Goal: Task Accomplishment & Management: Manage account settings

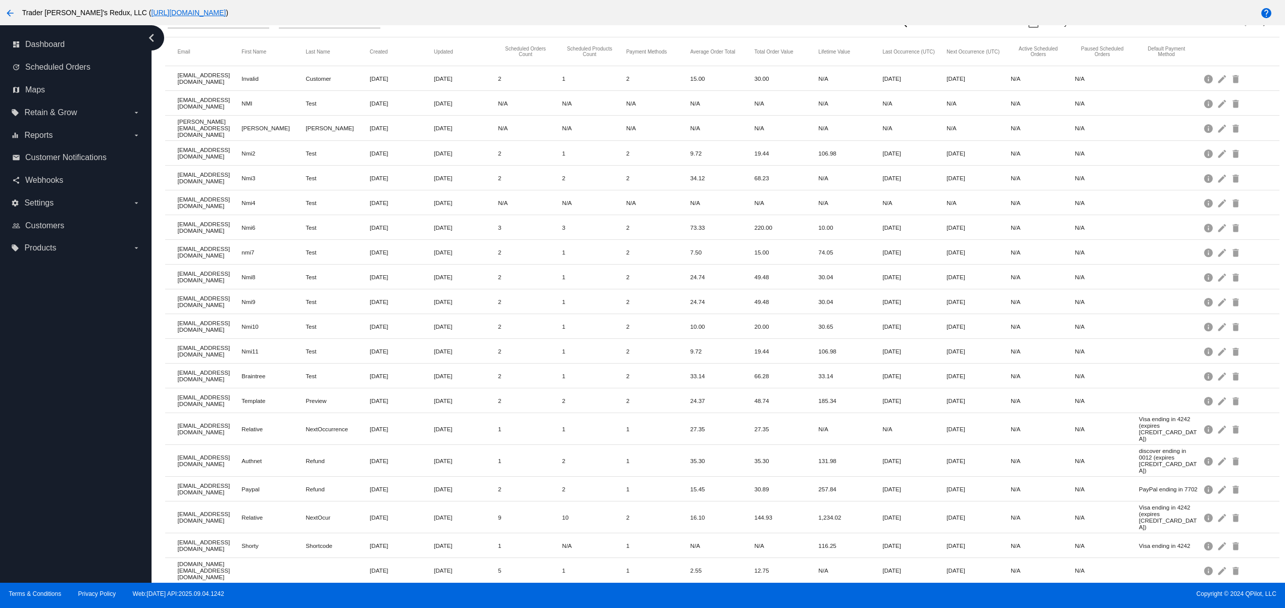
scroll to position [111, 0]
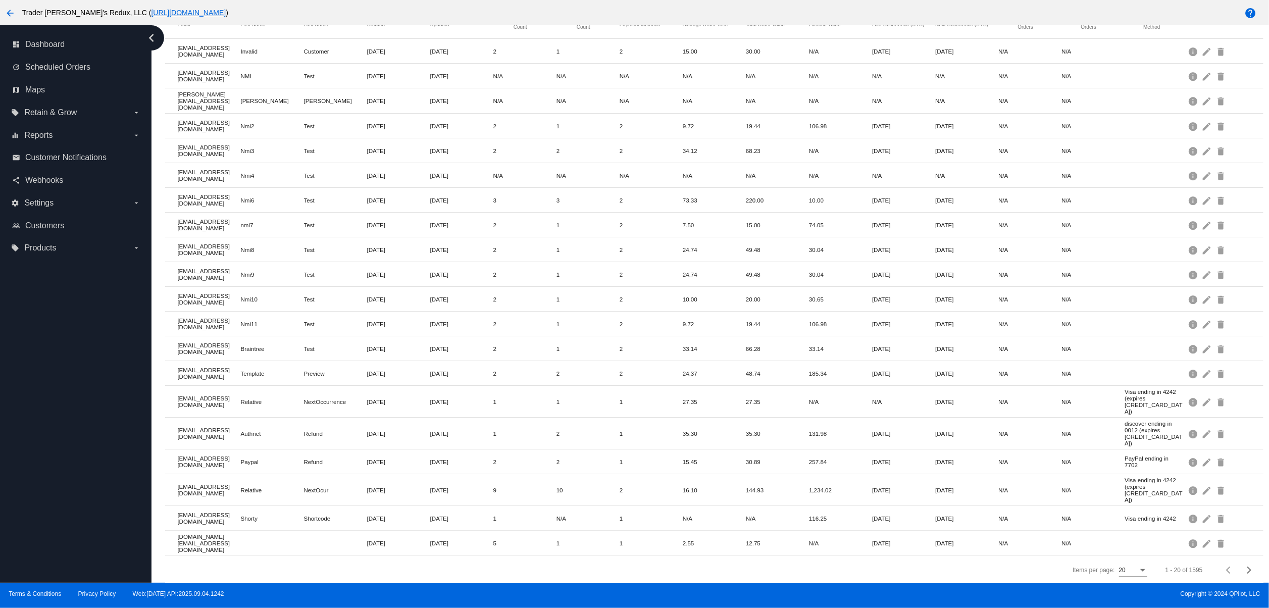
drag, startPoint x: 271, startPoint y: 491, endPoint x: 385, endPoint y: 500, distance: 113.9
click at [377, 500] on mat-table "Email First Name Last Name Created Updated Scheduled Orders Count Scheduled Pro…" at bounding box center [714, 283] width 1098 height 546
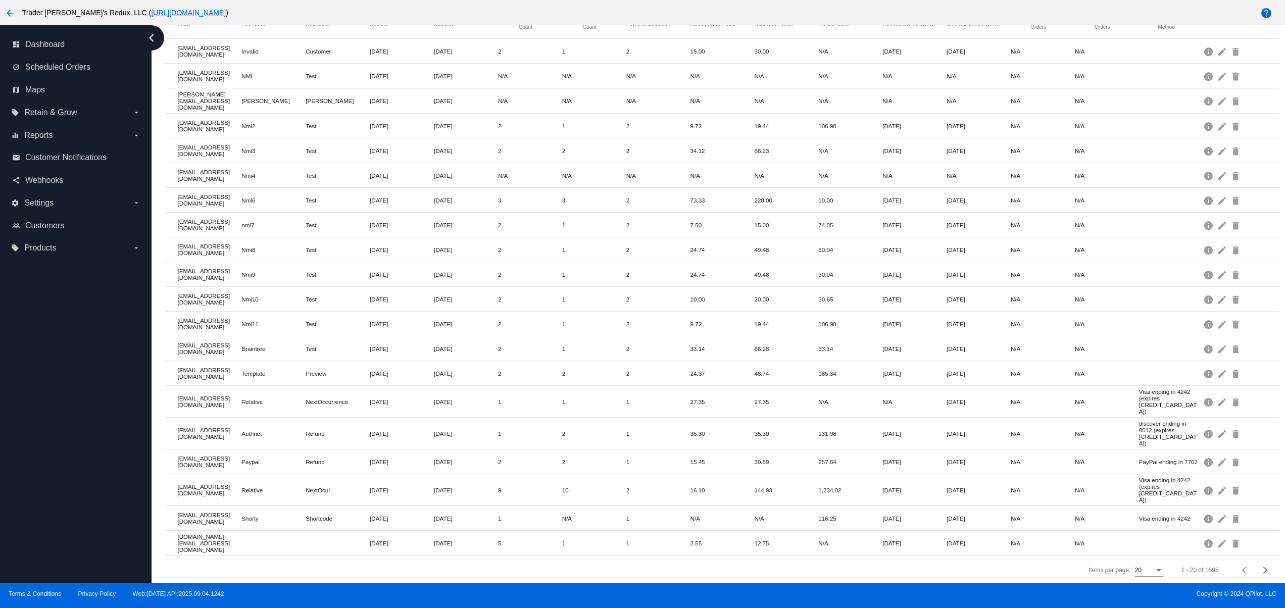
click at [445, 513] on mat-cell "[DATE]" at bounding box center [466, 519] width 64 height 12
click at [1260, 568] on div "Next page" at bounding box center [1263, 570] width 7 height 7
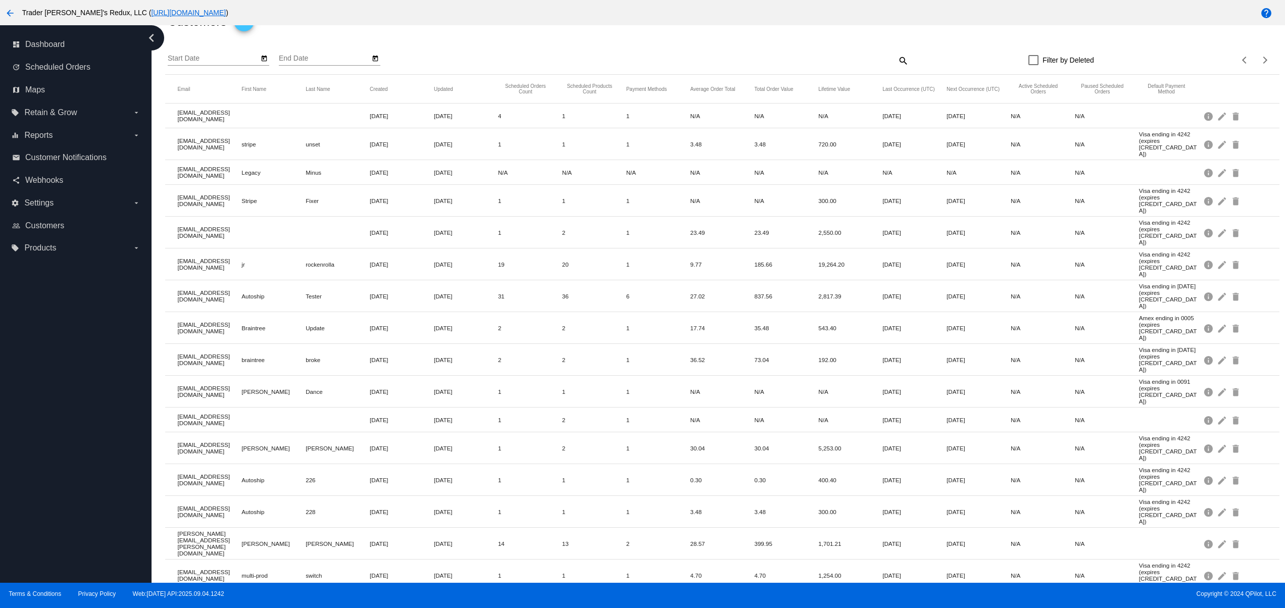
scroll to position [0, 0]
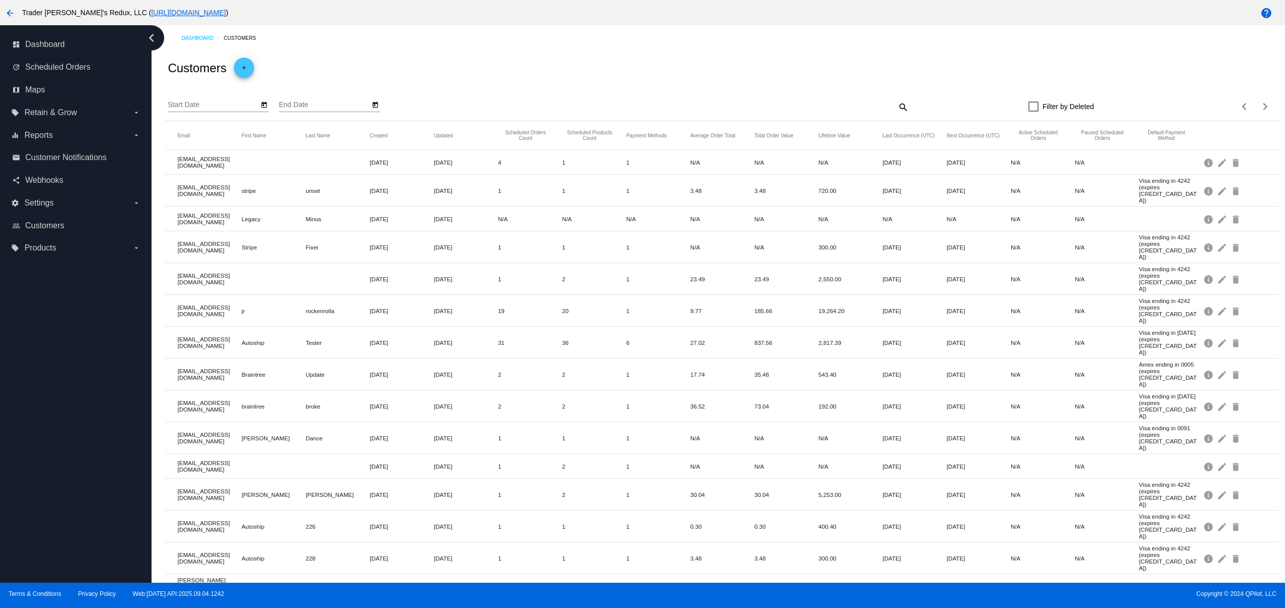
click at [885, 106] on div "search" at bounding box center [770, 107] width 278 height 16
click at [896, 110] on mat-icon "search" at bounding box center [902, 107] width 12 height 16
click at [709, 105] on input "Search" at bounding box center [770, 105] width 278 height 8
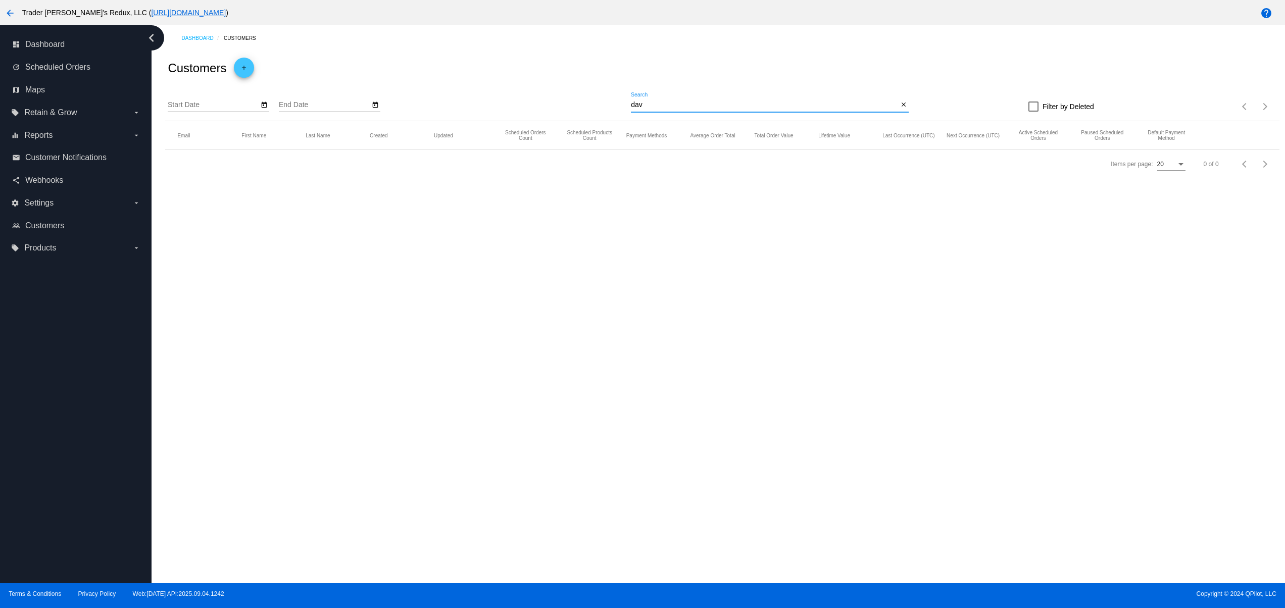
drag, startPoint x: 673, startPoint y: 105, endPoint x: 590, endPoint y: 114, distance: 83.8
click at [590, 112] on div "Start Date End Date dav Search close Filter by Deleted Items per page: 20 0 of 0" at bounding box center [722, 103] width 1114 height 36
click at [672, 101] on input "jt" at bounding box center [764, 105] width 267 height 8
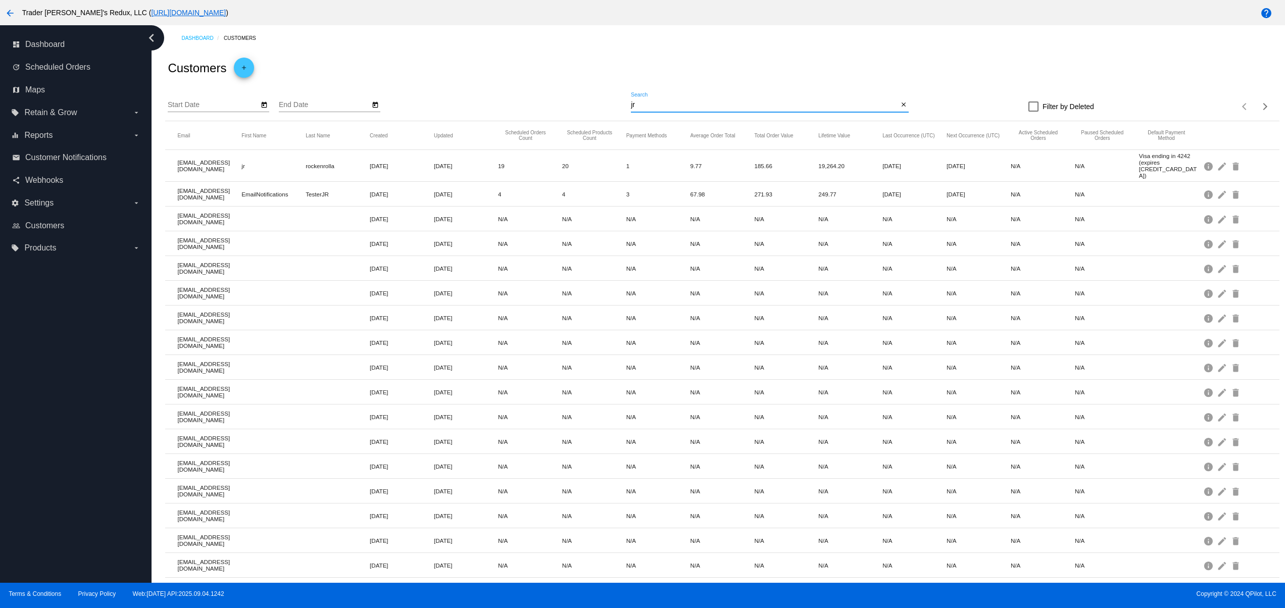
type input "jr"
drag, startPoint x: 225, startPoint y: 178, endPoint x: 405, endPoint y: 190, distance: 180.2
click at [353, 190] on mat-row "[EMAIL_ADDRESS][DOMAIN_NAME] EmailNotifications TesterJR [DATE] [DATE] 4 4 3 67…" at bounding box center [722, 194] width 1114 height 25
click at [1217, 188] on mat-icon "edit" at bounding box center [1223, 194] width 12 height 16
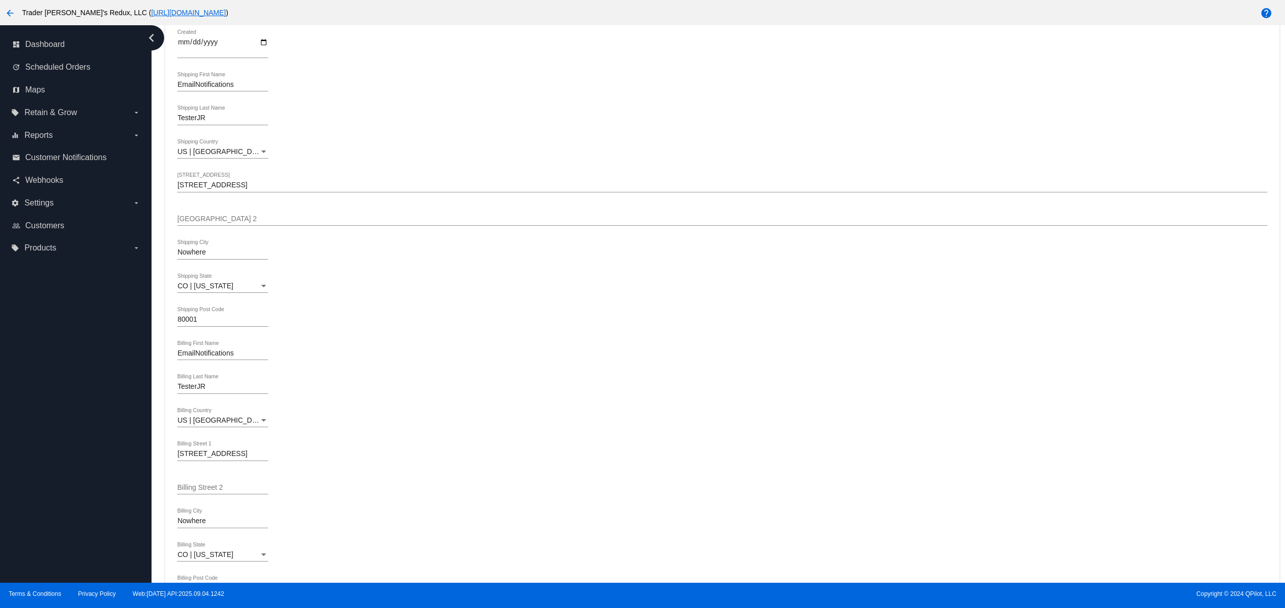
scroll to position [398, 0]
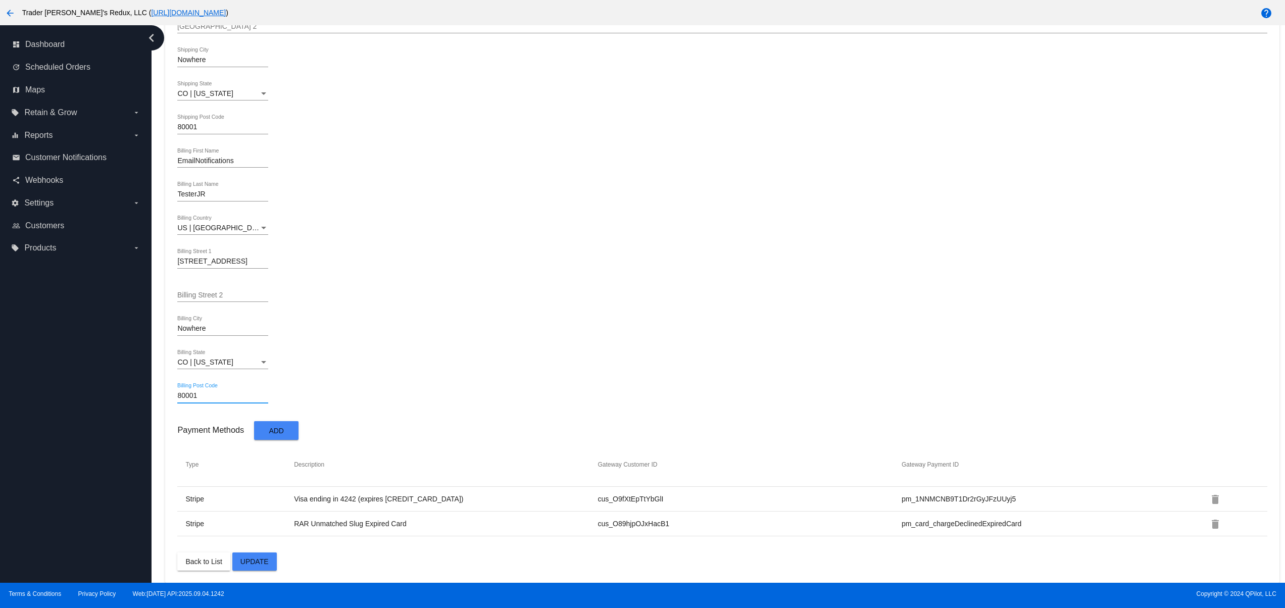
drag, startPoint x: 213, startPoint y: 398, endPoint x: 159, endPoint y: 396, distance: 54.1
click at [158, 396] on div "Dashboard Customers arrow_back Edit customer 73 *ID [EMAIL_ADDRESS][DOMAIN_NAME…" at bounding box center [718, 304] width 1133 height 558
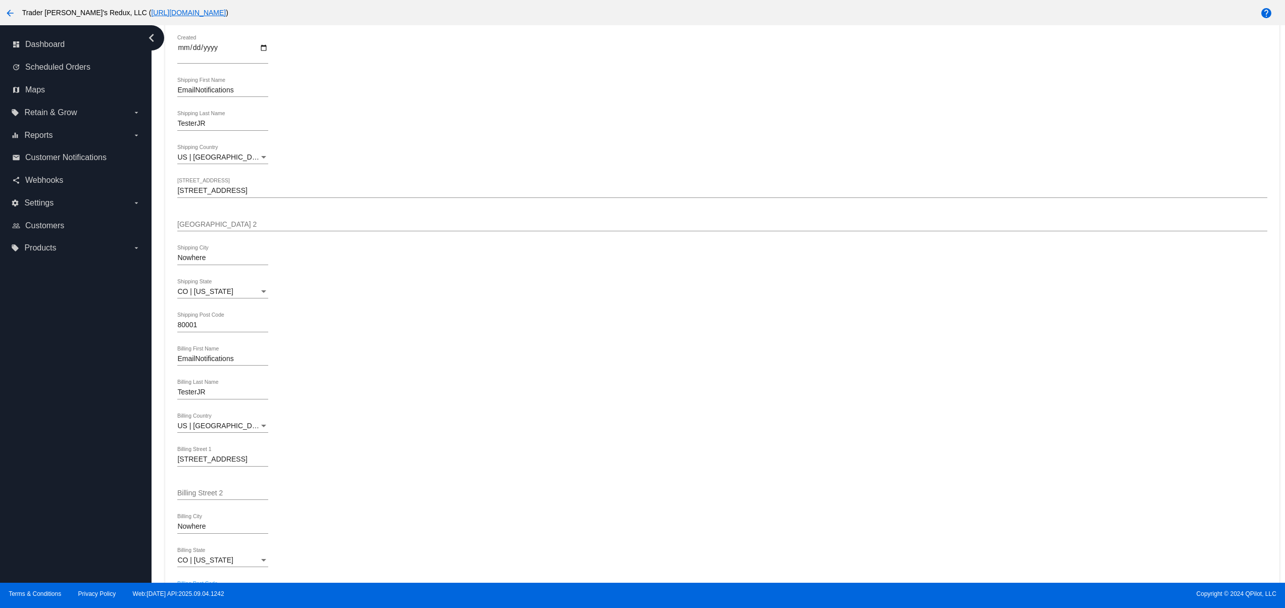
scroll to position [0, 0]
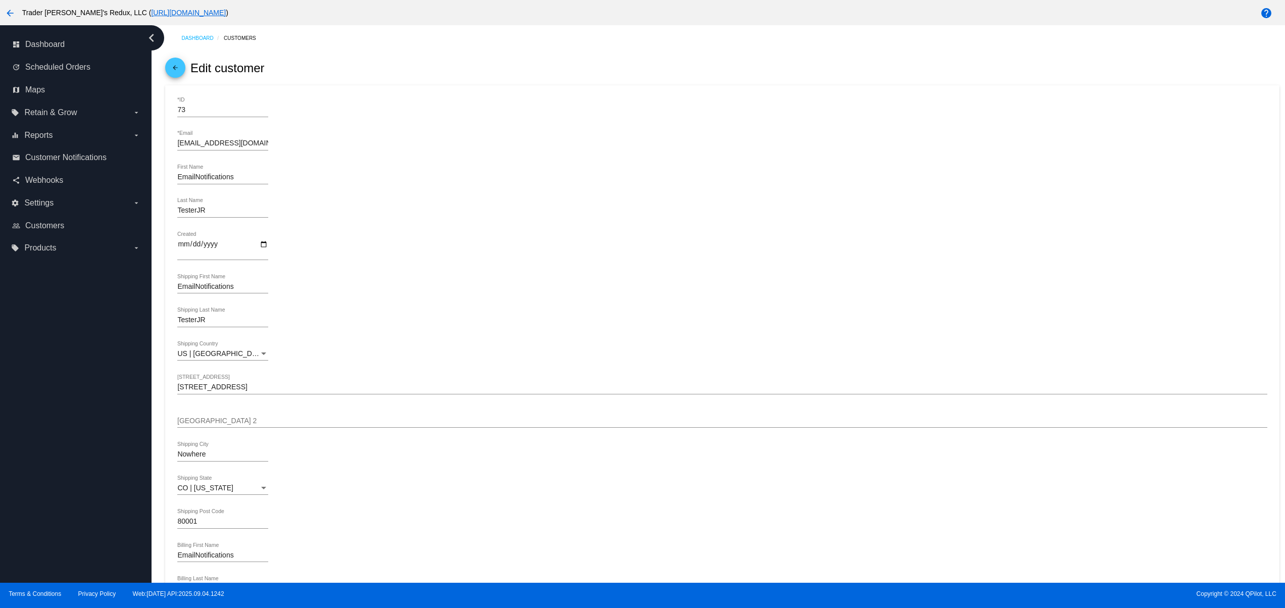
drag, startPoint x: 53, startPoint y: 227, endPoint x: 180, endPoint y: 272, distance: 135.0
click at [53, 227] on span "Customers" at bounding box center [44, 225] width 39 height 9
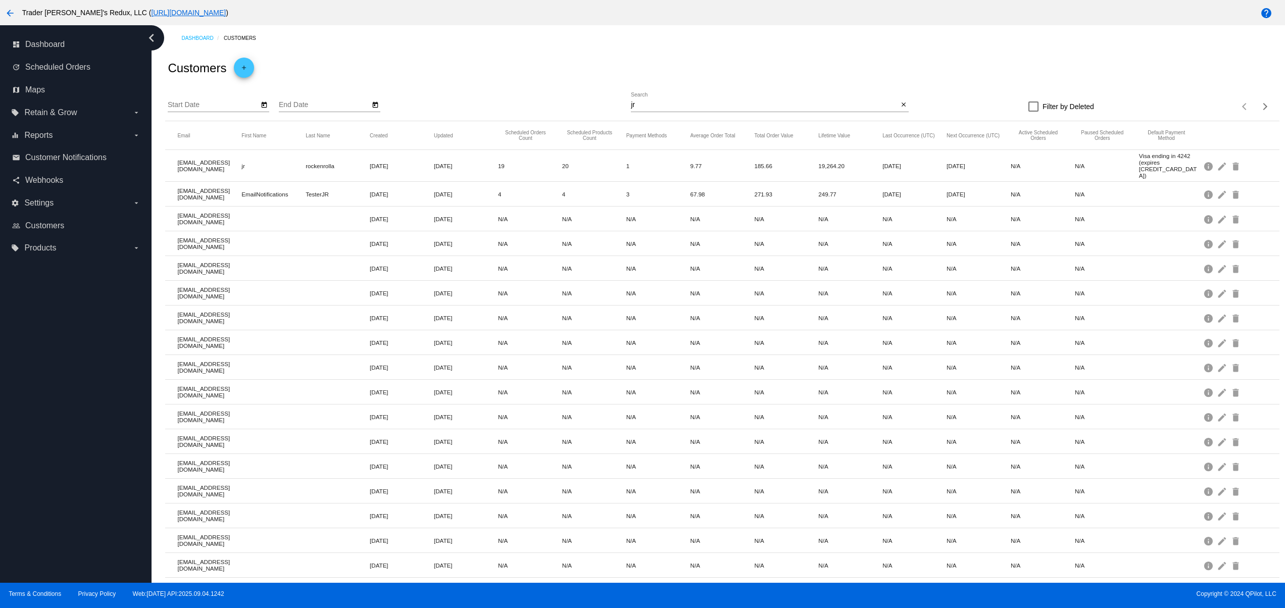
click at [885, 104] on input "jr" at bounding box center [764, 105] width 267 height 8
drag, startPoint x: 259, startPoint y: 190, endPoint x: 767, endPoint y: 229, distance: 509.1
click at [506, 201] on mat-row "[EMAIL_ADDRESS][DOMAIN_NAME] EmailNotifications TesterJR [DATE] [DATE] 4 4 3 67…" at bounding box center [722, 194] width 1114 height 25
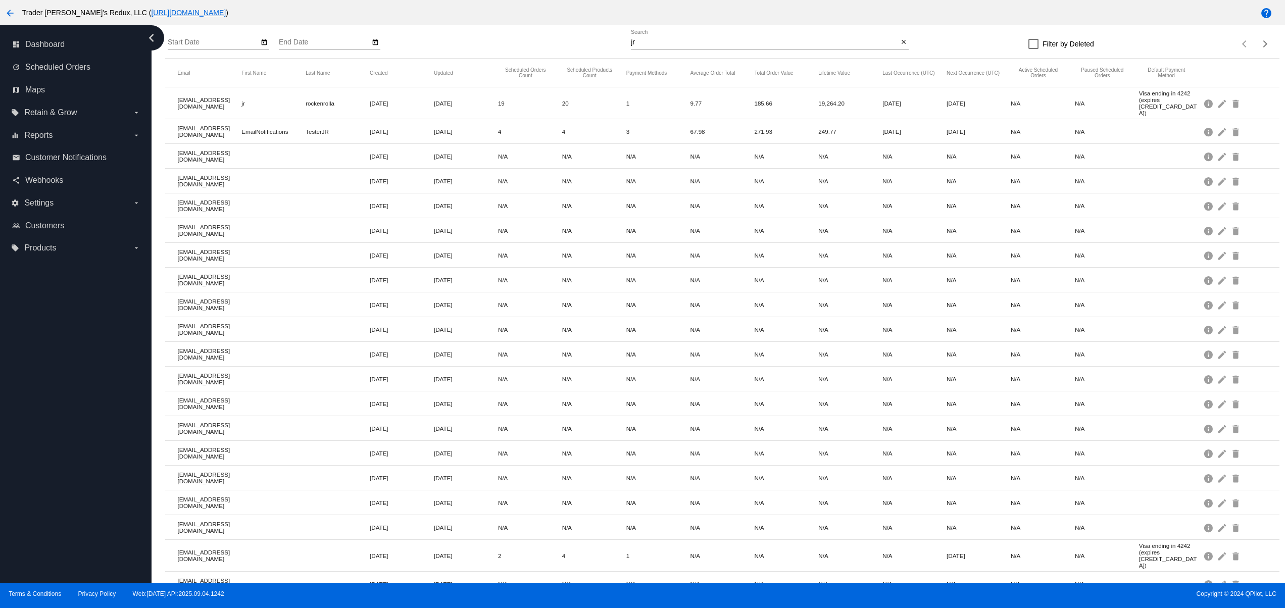
scroll to position [111, 0]
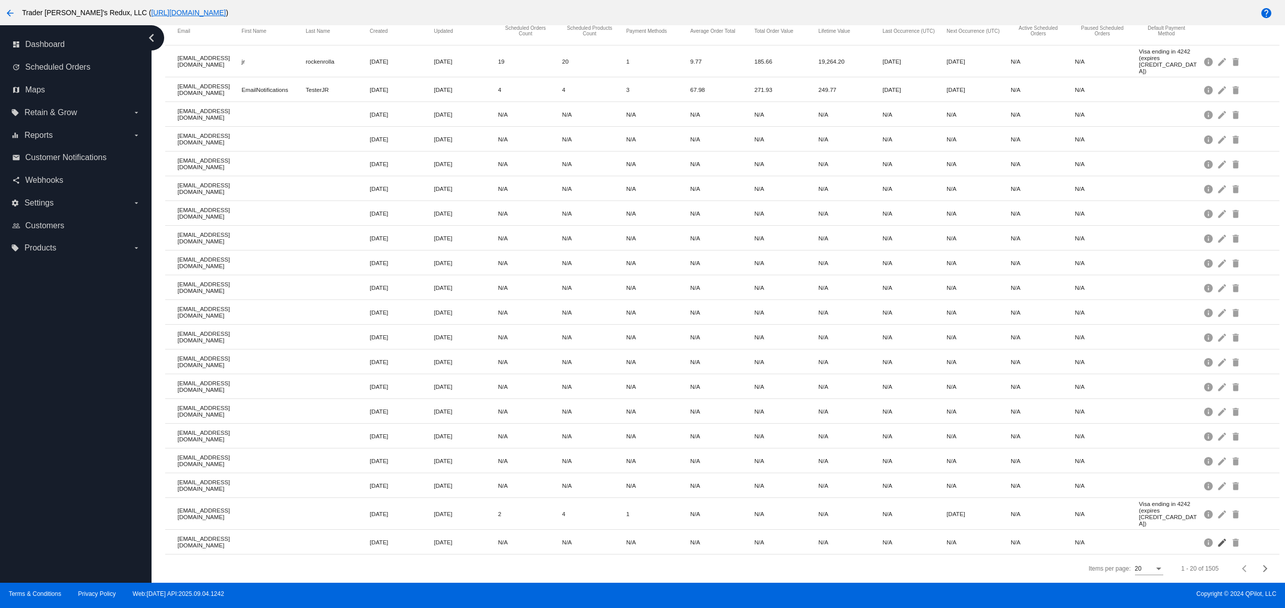
click at [1217, 534] on mat-icon "edit" at bounding box center [1223, 542] width 12 height 16
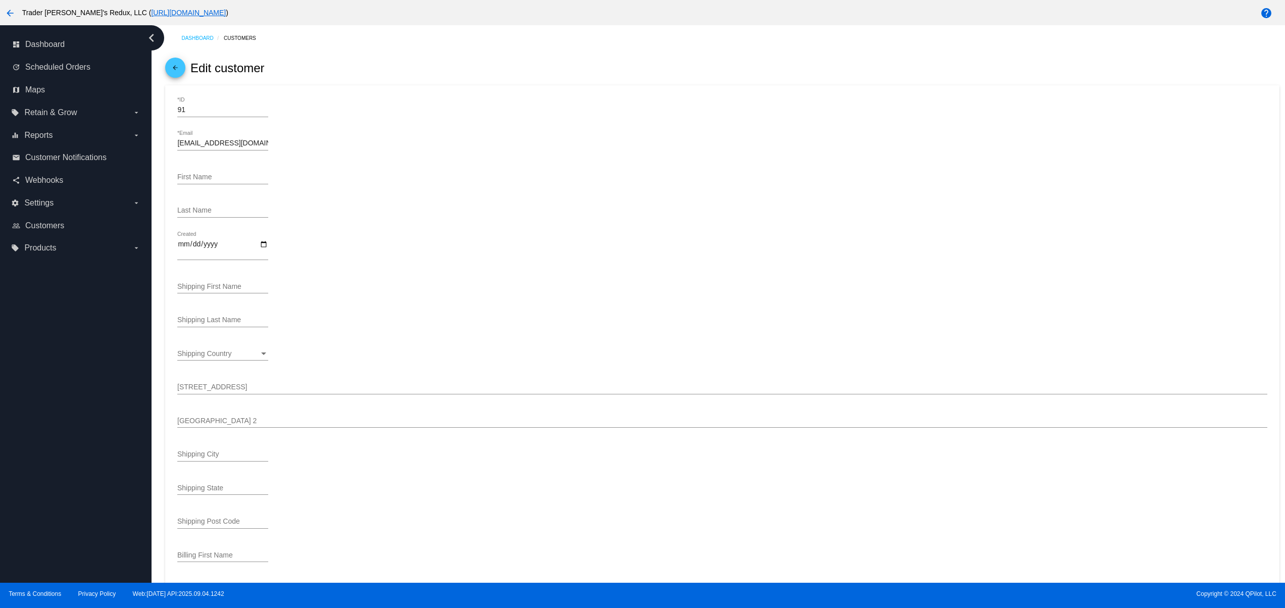
click at [170, 73] on mat-icon "arrow_back" at bounding box center [175, 70] width 12 height 12
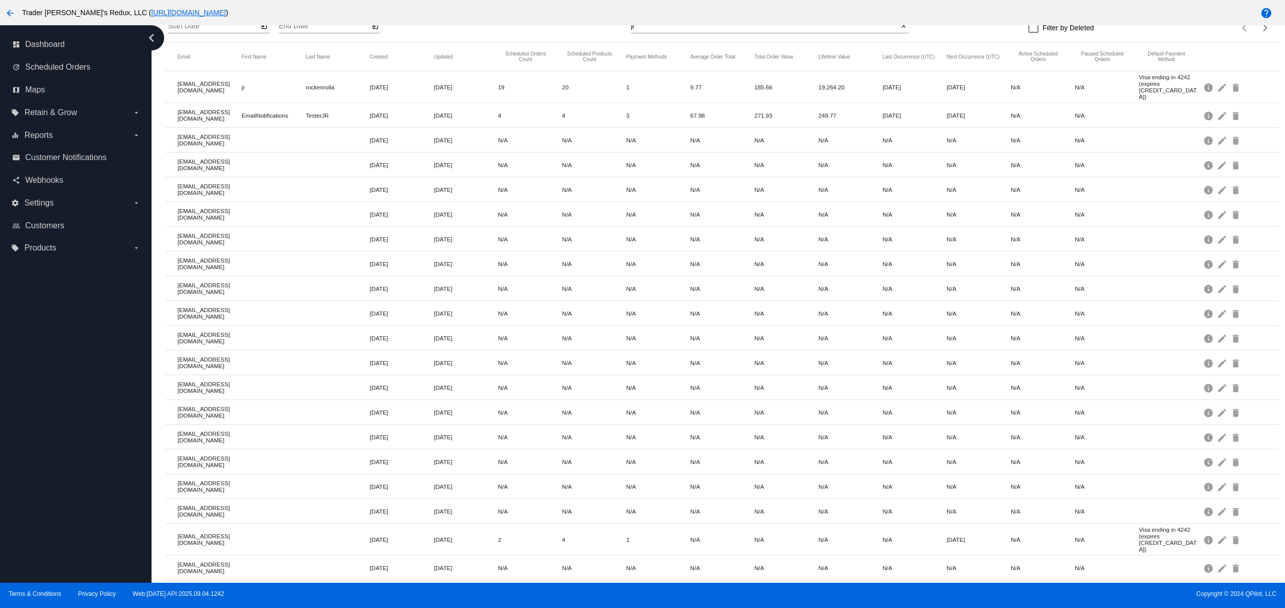
scroll to position [111, 0]
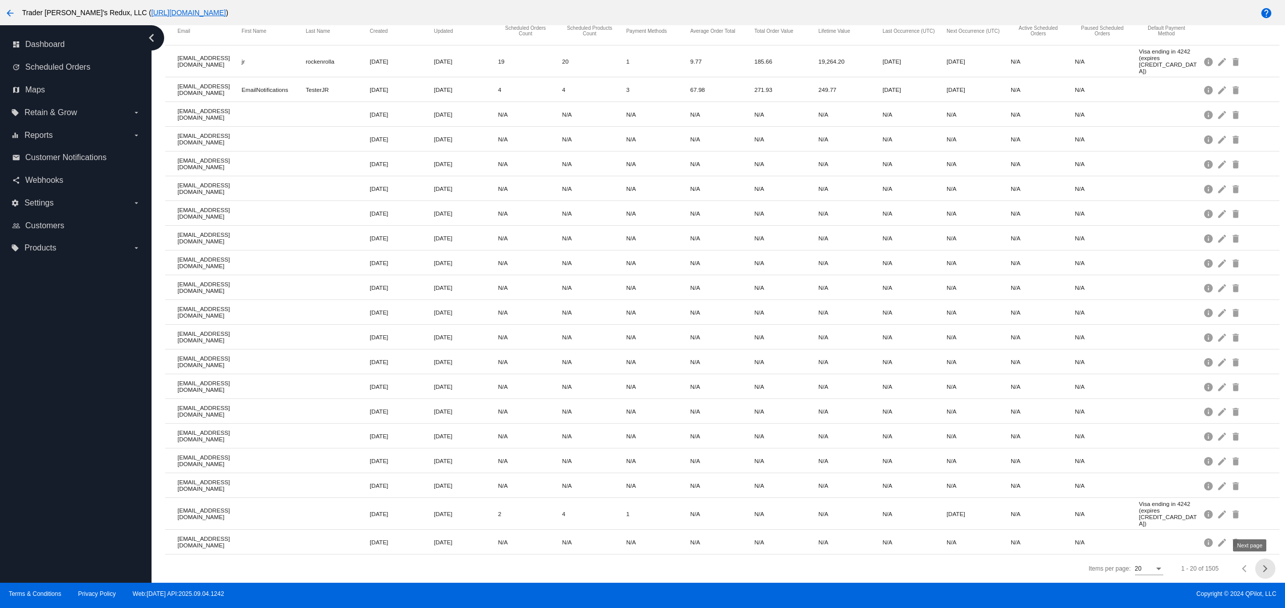
click at [1255, 572] on button "Next page" at bounding box center [1265, 569] width 20 height 20
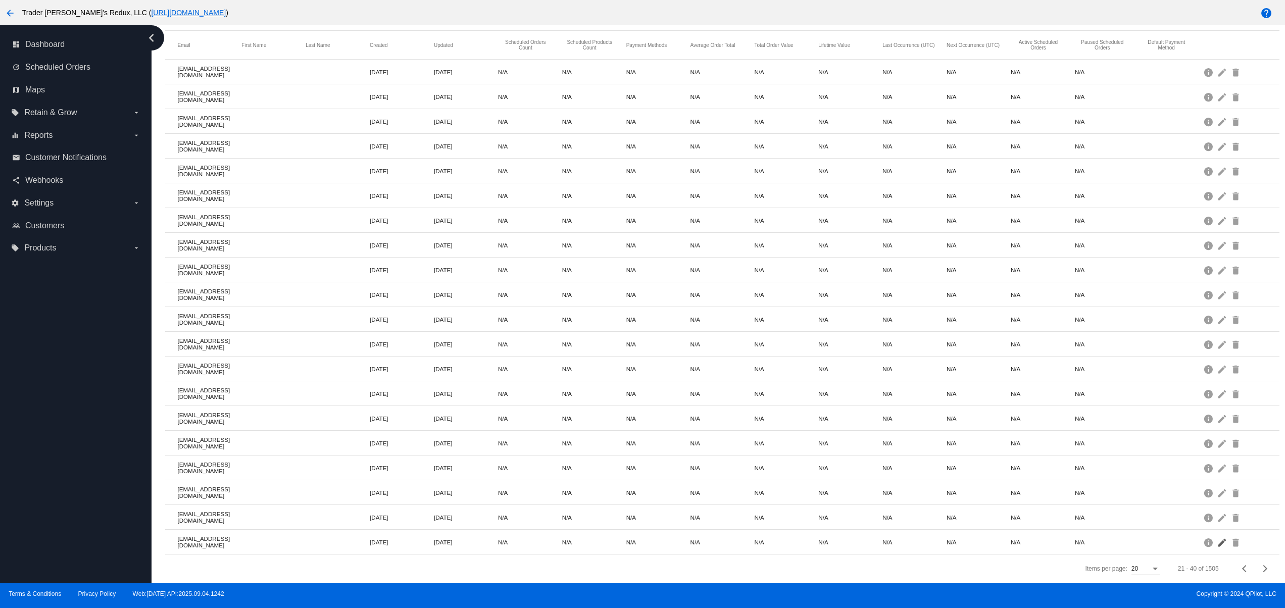
click at [1217, 534] on mat-icon "edit" at bounding box center [1223, 542] width 12 height 16
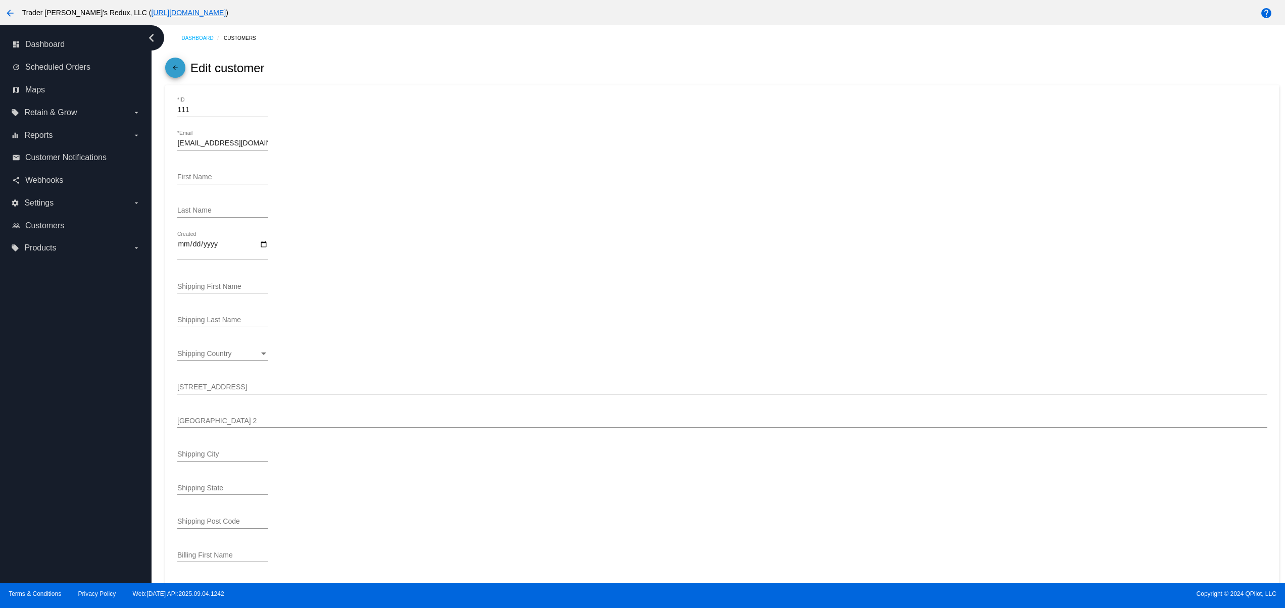
click at [176, 63] on span "arrow_back" at bounding box center [175, 70] width 12 height 25
